Goal: Task Accomplishment & Management: Use online tool/utility

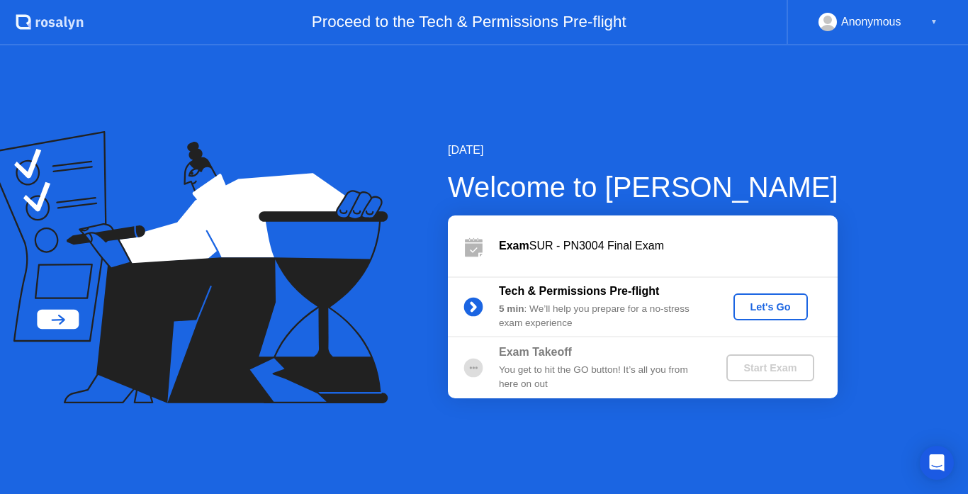
click at [785, 313] on div "Let's Go" at bounding box center [770, 306] width 63 height 11
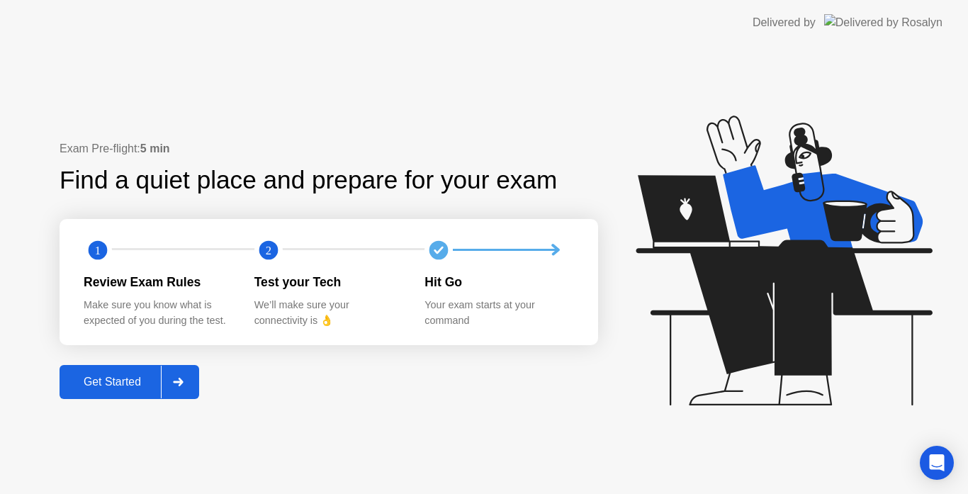
click at [120, 386] on div "Get Started" at bounding box center [112, 382] width 97 height 13
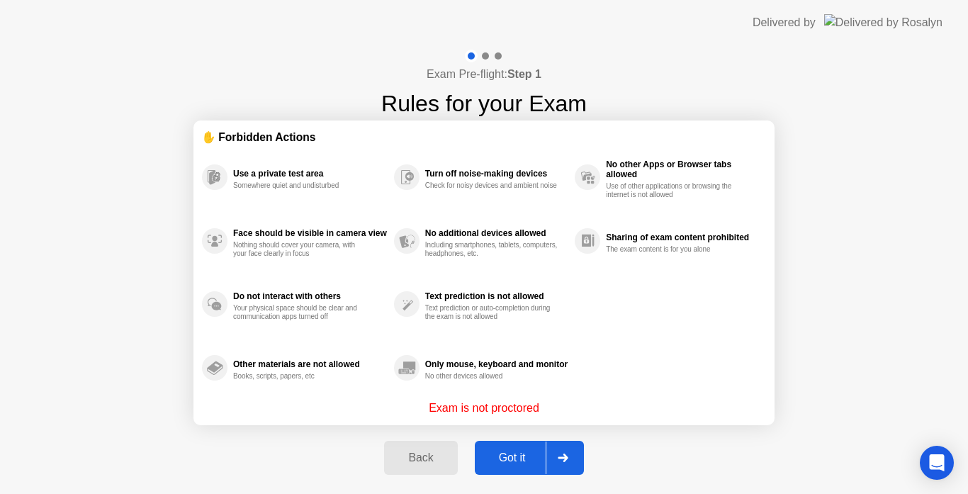
click at [425, 461] on div "Back" at bounding box center [420, 457] width 64 height 13
